Goal: Communication & Community: Answer question/provide support

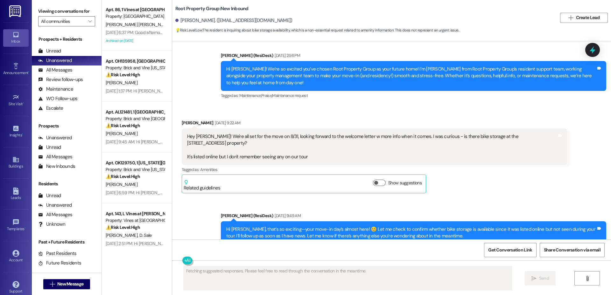
scroll to position [756, 0]
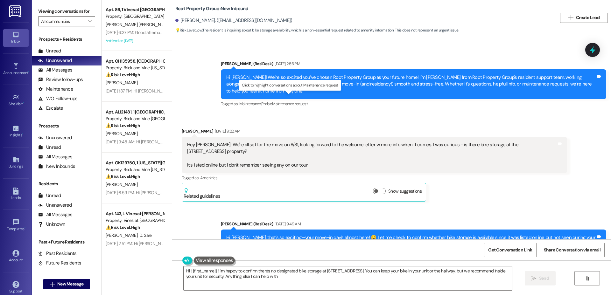
type textarea "Hi {{first_name}}! I'm happy to confirm there's no designated bike storage at […"
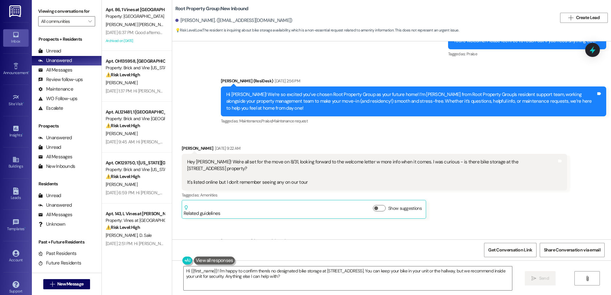
scroll to position [738, 0]
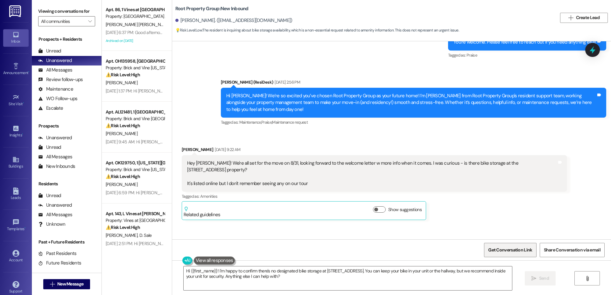
click at [521, 253] on span "Get Conversation Link" at bounding box center [510, 250] width 44 height 7
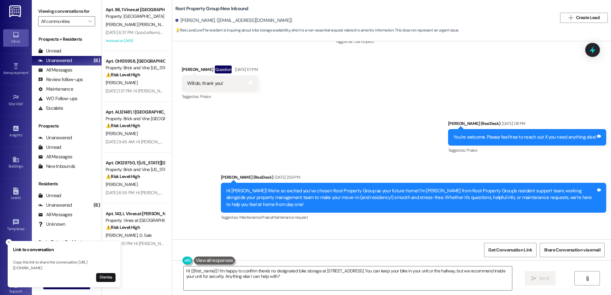
scroll to position [634, 0]
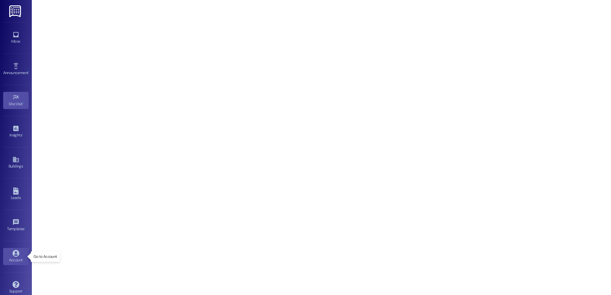
click at [17, 251] on icon at bounding box center [15, 253] width 7 height 7
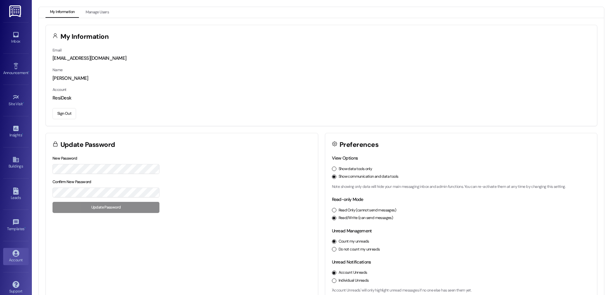
click at [62, 116] on button "Sign Out" at bounding box center [65, 113] width 24 height 11
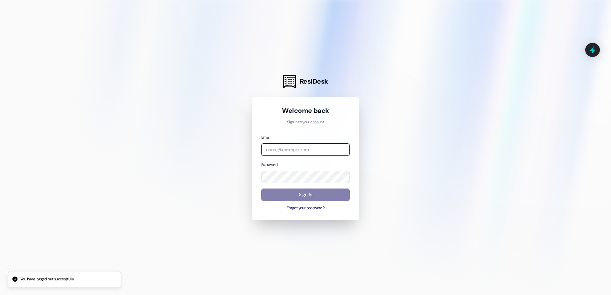
click at [302, 150] on input "email" at bounding box center [305, 150] width 88 height 12
type input "automated-surveys-brickvine@brickvine.com"
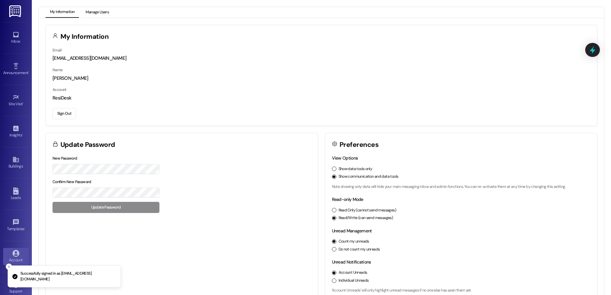
click at [89, 8] on button "Manage Users" at bounding box center [97, 12] width 32 height 11
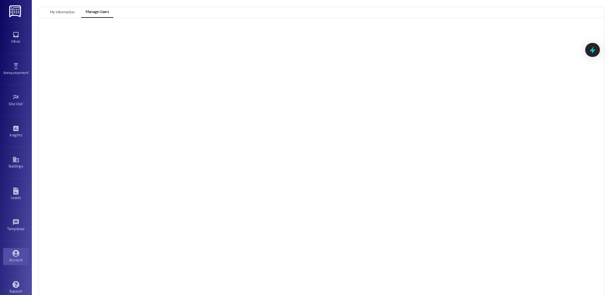
scroll to position [9, 0]
click at [18, 103] on div "Site Visit •" at bounding box center [16, 104] width 32 height 6
click at [9, 267] on div "Account Go to Account" at bounding box center [15, 256] width 25 height 31
click at [14, 259] on div "Account" at bounding box center [16, 260] width 32 height 6
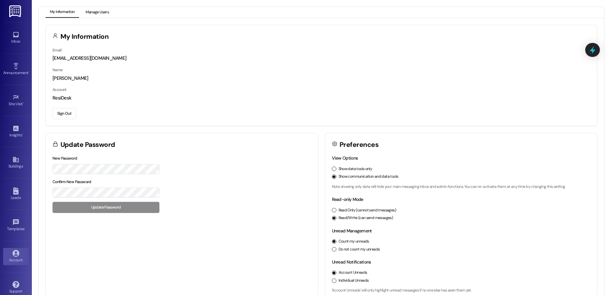
click at [96, 16] on button "Manage Users" at bounding box center [97, 12] width 32 height 11
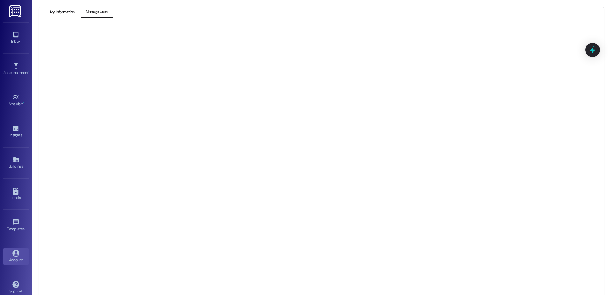
click at [61, 12] on button "My Information" at bounding box center [62, 12] width 33 height 11
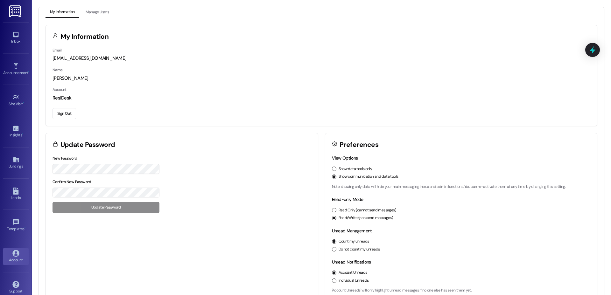
click at [57, 112] on button "Sign Out" at bounding box center [65, 113] width 24 height 11
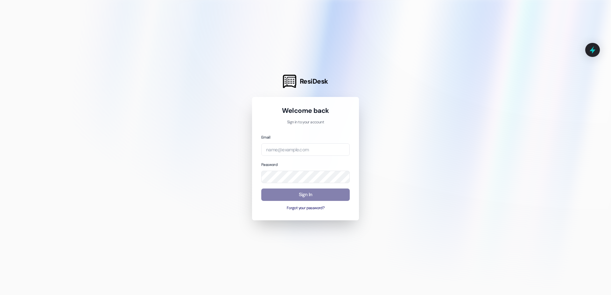
click at [277, 140] on div "Email" at bounding box center [305, 145] width 88 height 22
click at [283, 154] on input "email" at bounding box center [305, 150] width 88 height 12
type input "automated-surveys-orion-housing@orion-housing.com"
